Goal: Transaction & Acquisition: Purchase product/service

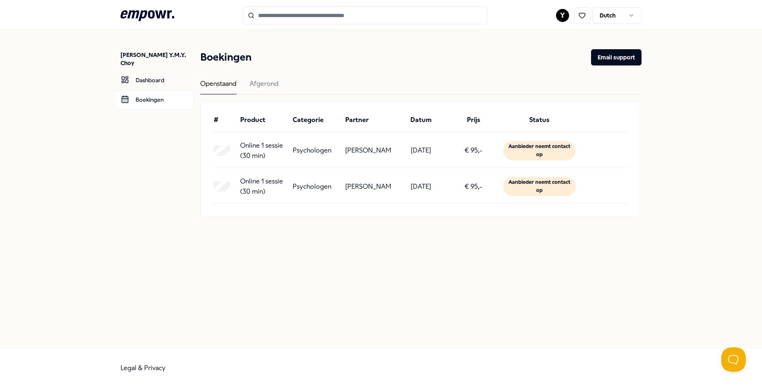
click at [372, 148] on p "[PERSON_NAME]" at bounding box center [368, 150] width 46 height 11
click at [308, 7] on header ".empowr-logo_svg__cls-1{fill:#03032f} Y Dutch" at bounding box center [381, 15] width 762 height 30
click at [313, 11] on input "Search for products, categories or subcategories" at bounding box center [365, 16] width 244 height 18
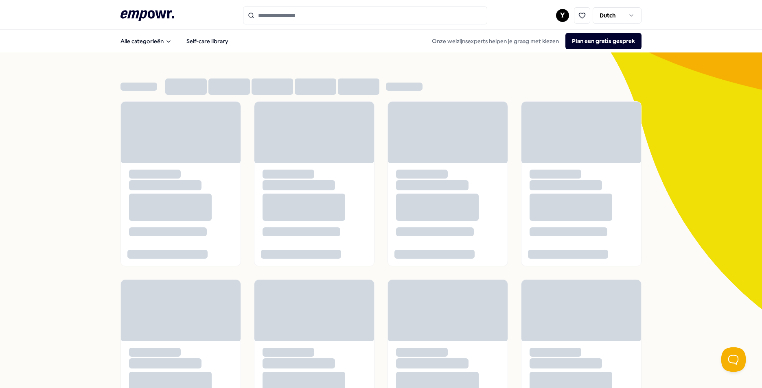
click at [311, 12] on input "Search for products, categories or subcategories" at bounding box center [365, 16] width 244 height 18
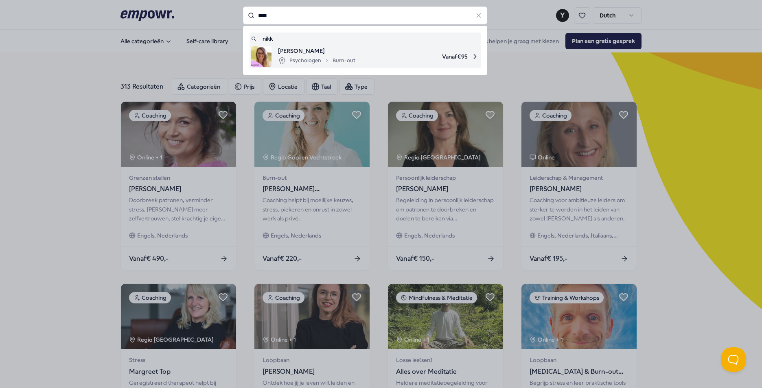
click at [322, 54] on span "[PERSON_NAME]" at bounding box center [316, 50] width 77 height 9
type input "****"
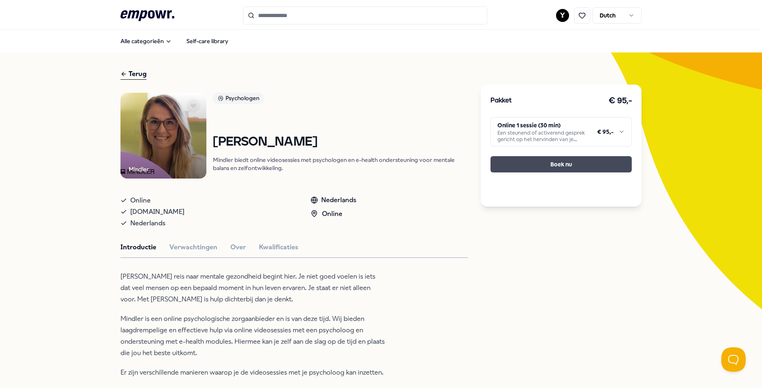
click at [598, 167] on button "Boek nu" at bounding box center [561, 164] width 141 height 16
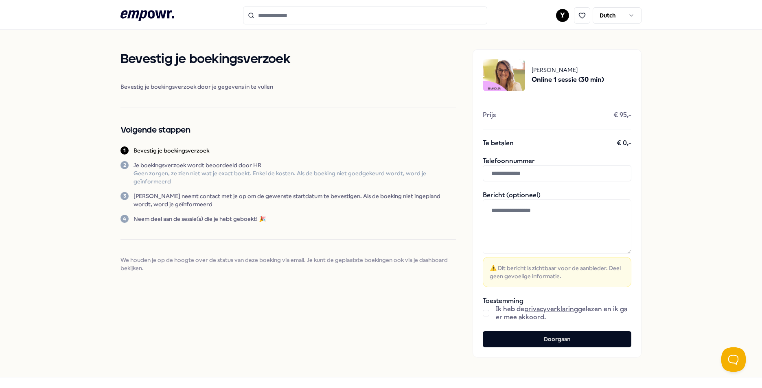
click at [546, 231] on textarea at bounding box center [557, 226] width 149 height 55
click at [558, 173] on input "text" at bounding box center [557, 173] width 149 height 16
type input "**********"
click at [484, 313] on button "button" at bounding box center [486, 313] width 7 height 7
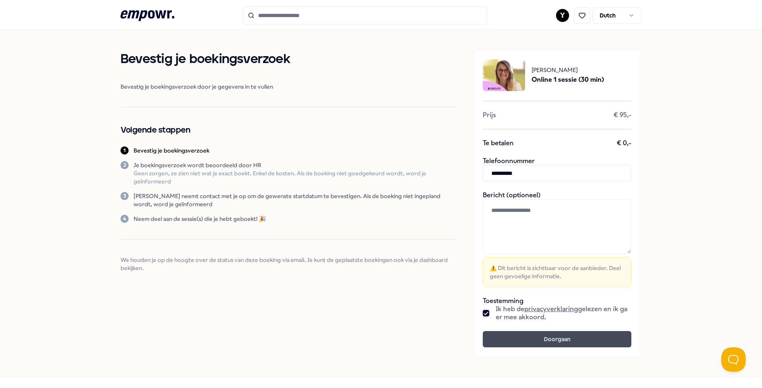
click at [537, 341] on button "Doorgaan" at bounding box center [557, 339] width 149 height 16
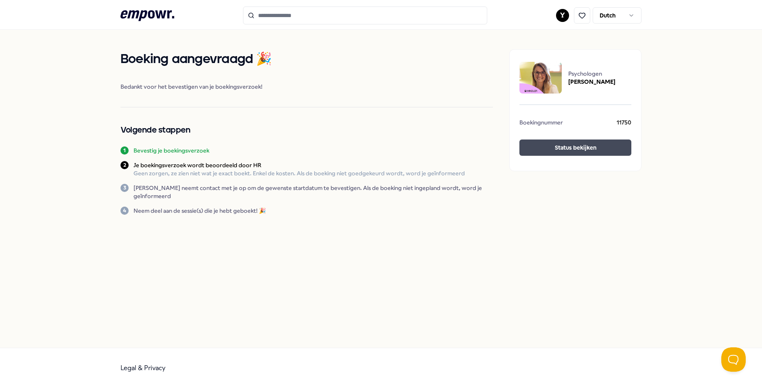
click at [594, 149] on button "Status bekijken" at bounding box center [575, 148] width 112 height 16
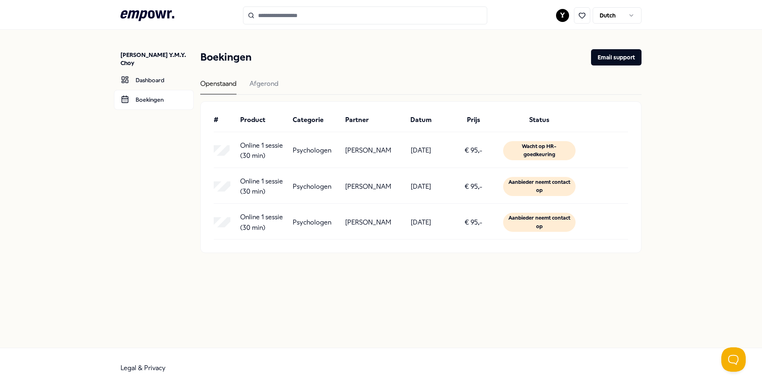
click at [319, 22] on input "Search for products, categories or subcategories" at bounding box center [365, 16] width 244 height 18
click at [163, 15] on icon at bounding box center [148, 15] width 54 height 11
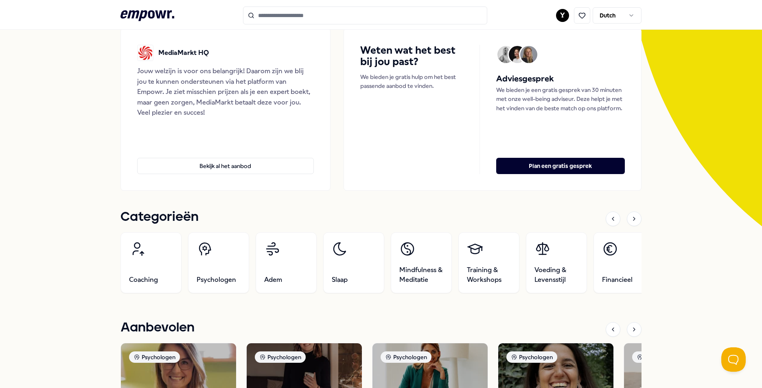
scroll to position [122, 0]
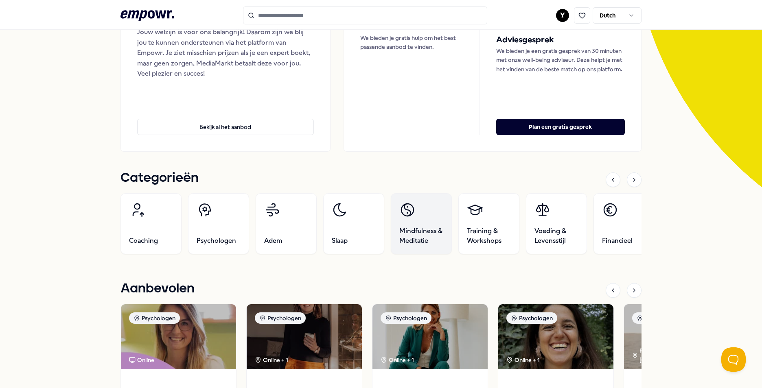
click at [406, 233] on span "Mindfulness & Meditatie" at bounding box center [421, 236] width 44 height 20
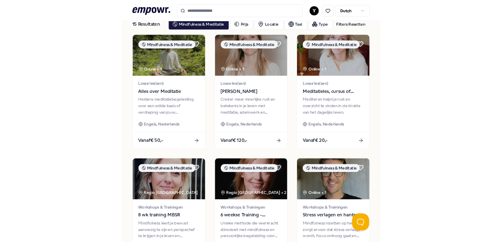
scroll to position [53, 0]
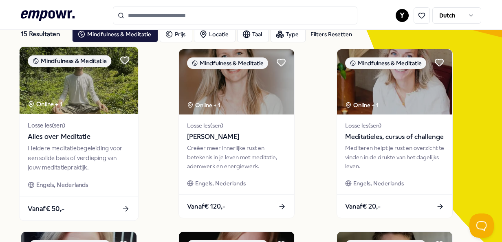
click at [75, 73] on img at bounding box center [79, 80] width 118 height 67
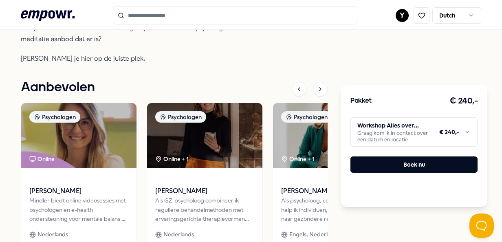
scroll to position [297, 0]
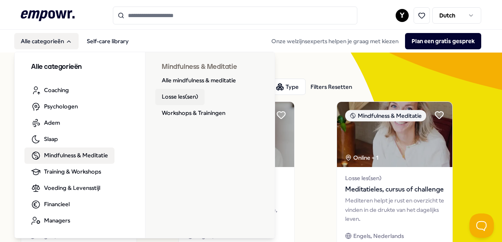
click at [177, 96] on link "Losse les(sen)" at bounding box center [179, 97] width 49 height 16
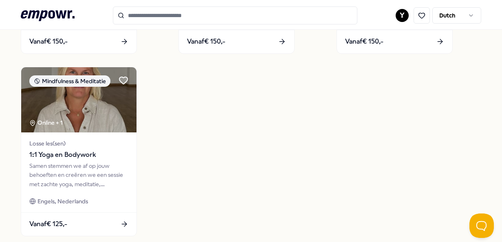
scroll to position [407, 0]
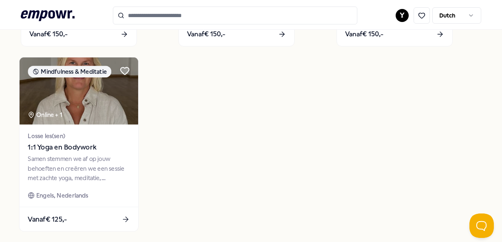
click at [120, 150] on span "1:1 Yoga en Bodywork" at bounding box center [79, 147] width 102 height 11
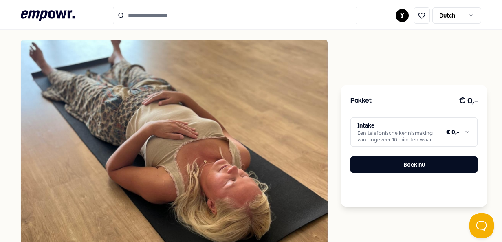
scroll to position [175, 0]
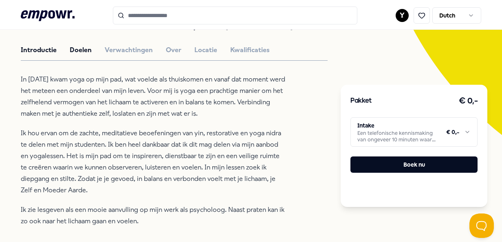
click at [80, 51] on button "Doelen" at bounding box center [81, 50] width 22 height 11
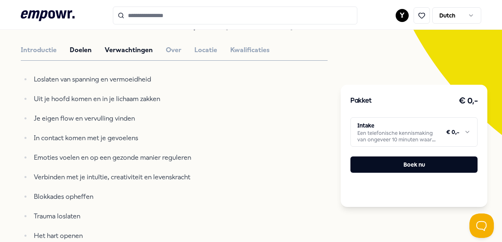
drag, startPoint x: 111, startPoint y: 46, endPoint x: 148, endPoint y: 46, distance: 37.5
click at [112, 46] on button "Verwachtingen" at bounding box center [129, 50] width 48 height 11
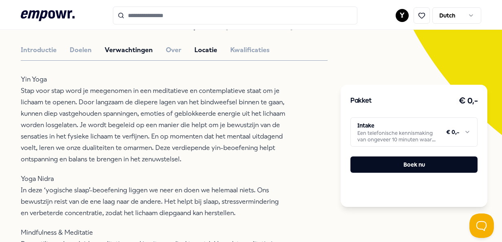
click at [212, 47] on button "Locatie" at bounding box center [205, 50] width 23 height 11
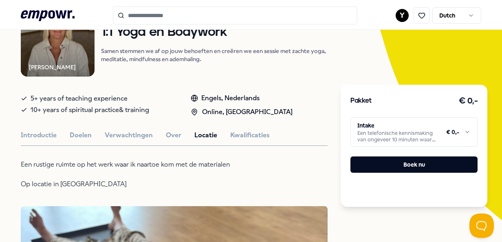
scroll to position [53, 0]
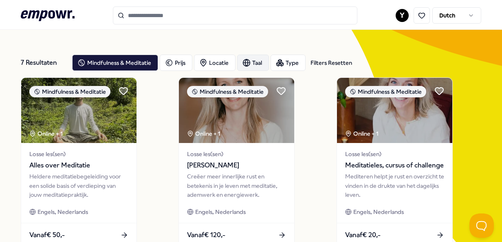
scroll to position [12, 0]
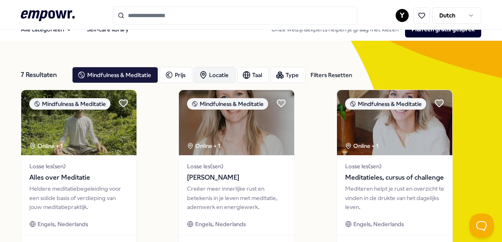
click at [211, 75] on div "Locatie" at bounding box center [215, 75] width 42 height 16
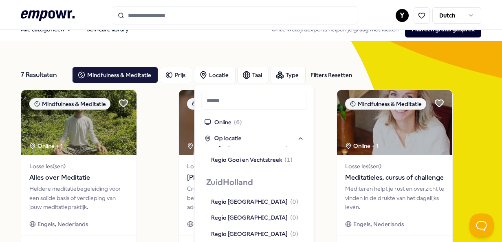
scroll to position [651, 0]
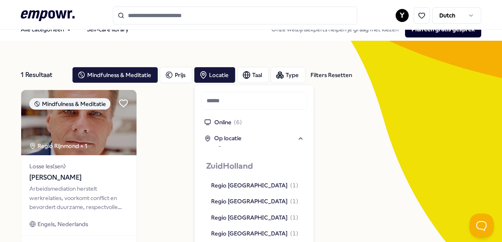
scroll to position [660, 0]
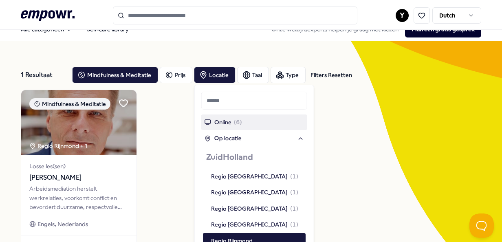
click at [236, 121] on span "( 6 )" at bounding box center [238, 122] width 8 height 9
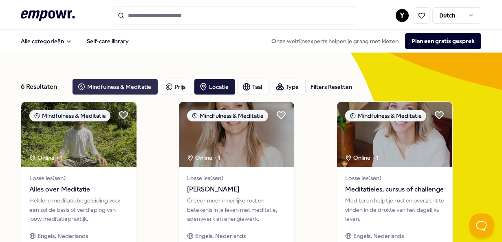
click at [145, 88] on div "Mindfulness & Meditatie" at bounding box center [115, 87] width 86 height 16
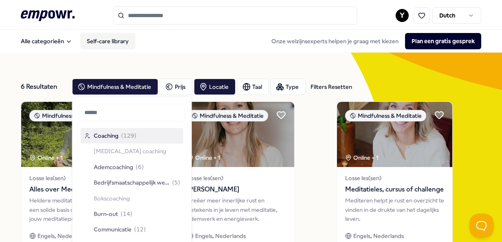
click at [96, 39] on link "Self-care library" at bounding box center [107, 41] width 55 height 16
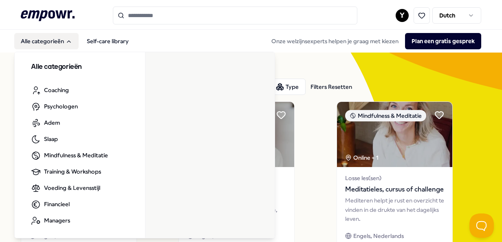
click at [52, 42] on button "Alle categorieën" at bounding box center [46, 41] width 64 height 16
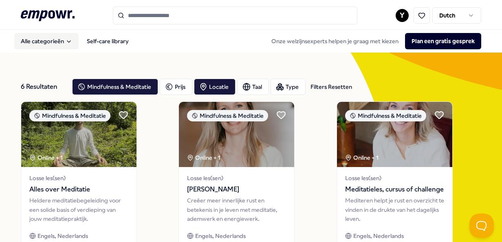
click at [59, 42] on button "Alle categorieën" at bounding box center [46, 41] width 64 height 16
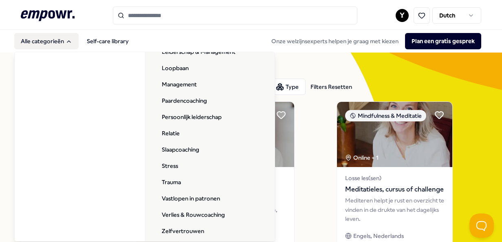
scroll to position [263, 0]
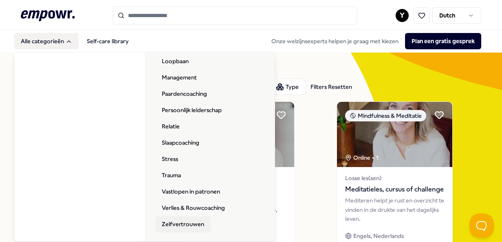
click at [191, 222] on link "Zelfvertrouwen" at bounding box center [182, 224] width 55 height 16
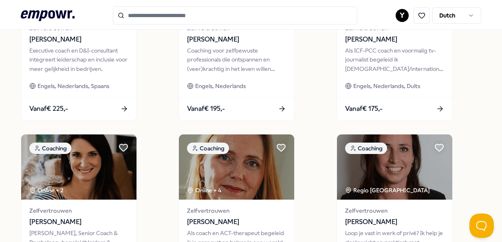
scroll to position [529, 0]
